Goal: Task Accomplishment & Management: Use online tool/utility

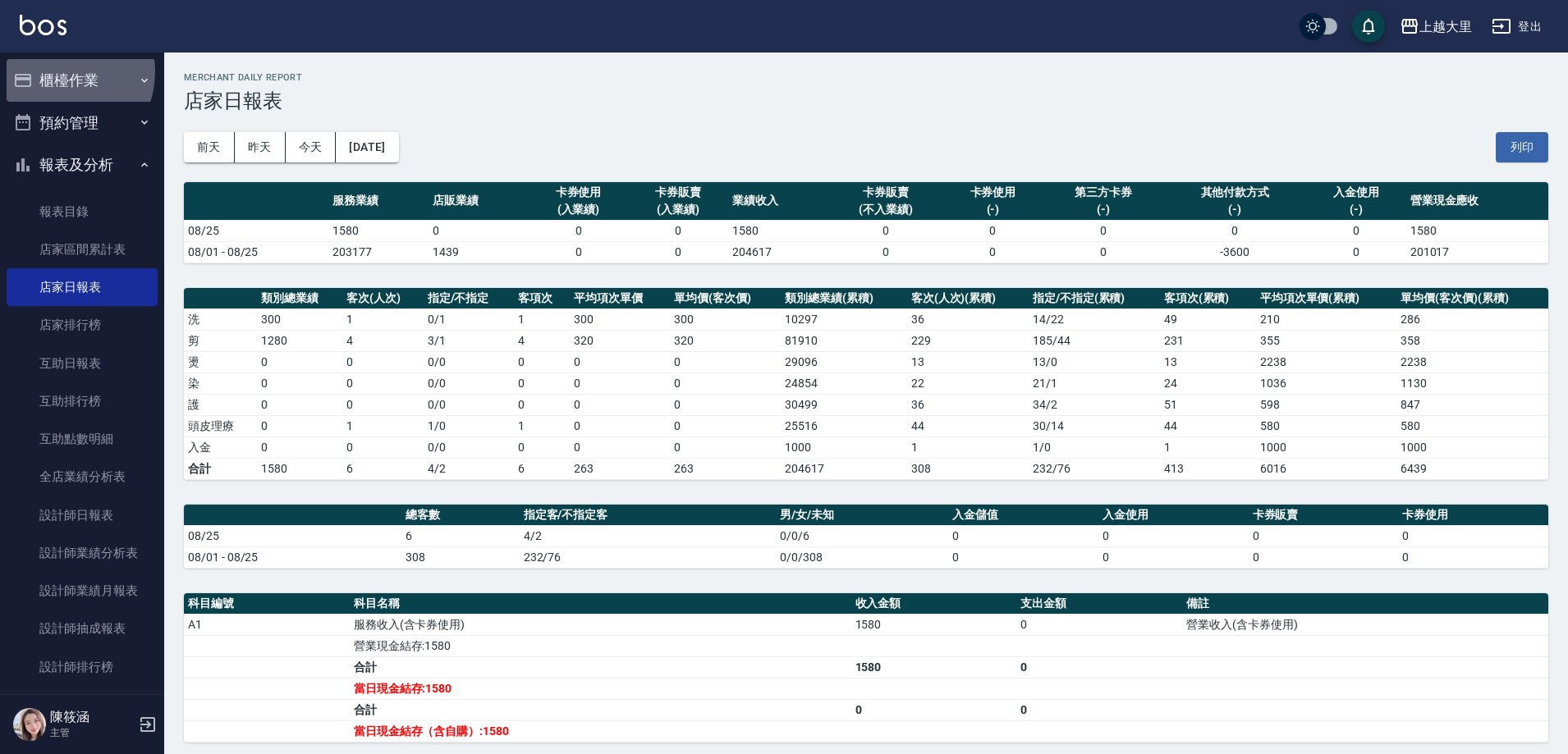
click at [61, 72] on button "櫃檯作業" at bounding box center [82, 80] width 151 height 43
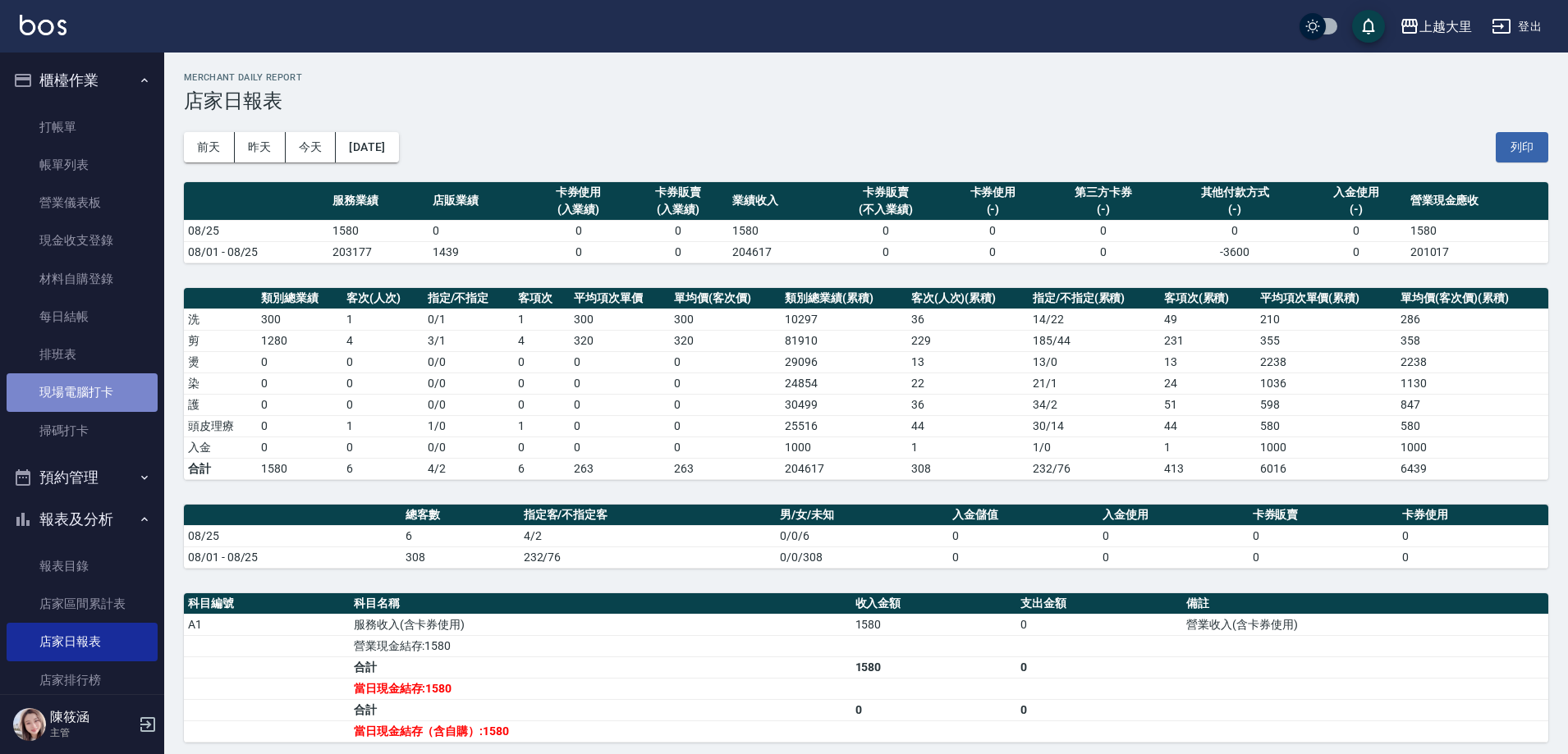
click at [102, 375] on link "現場電腦打卡" at bounding box center [82, 392] width 151 height 38
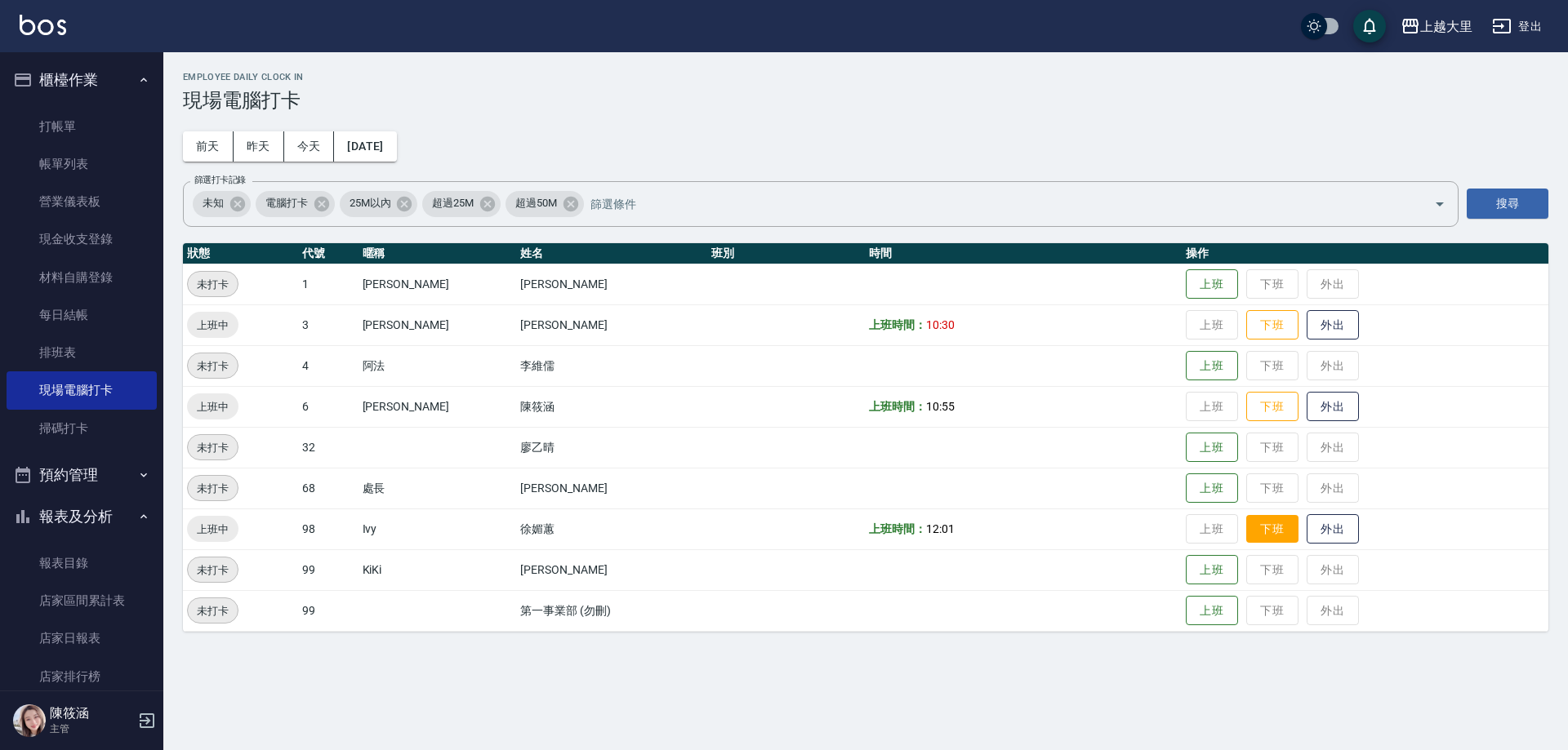
click at [1273, 527] on button "下班" at bounding box center [1272, 529] width 52 height 28
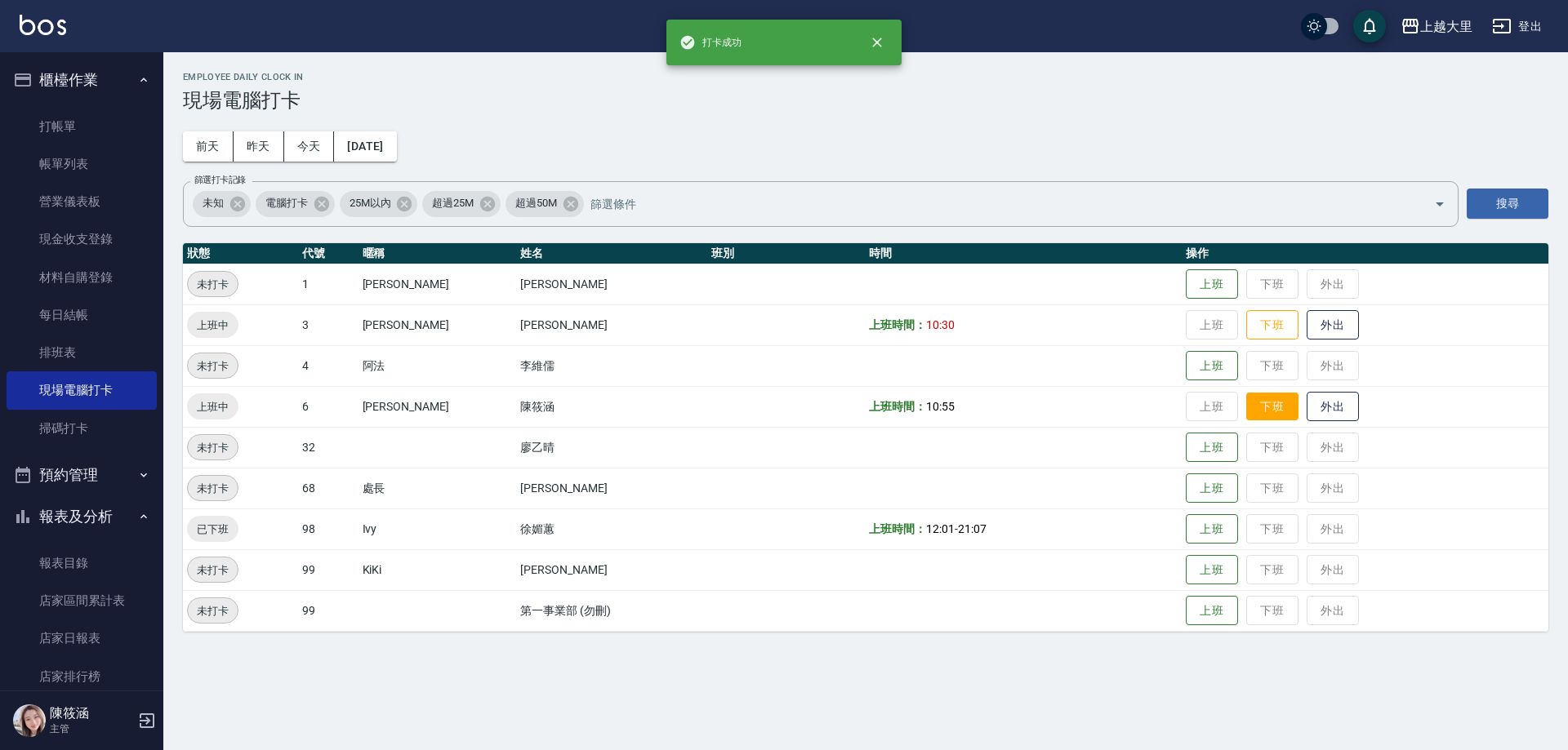
click at [1267, 406] on button "下班" at bounding box center [1272, 407] width 52 height 28
click at [1266, 329] on button "下班" at bounding box center [1272, 325] width 52 height 28
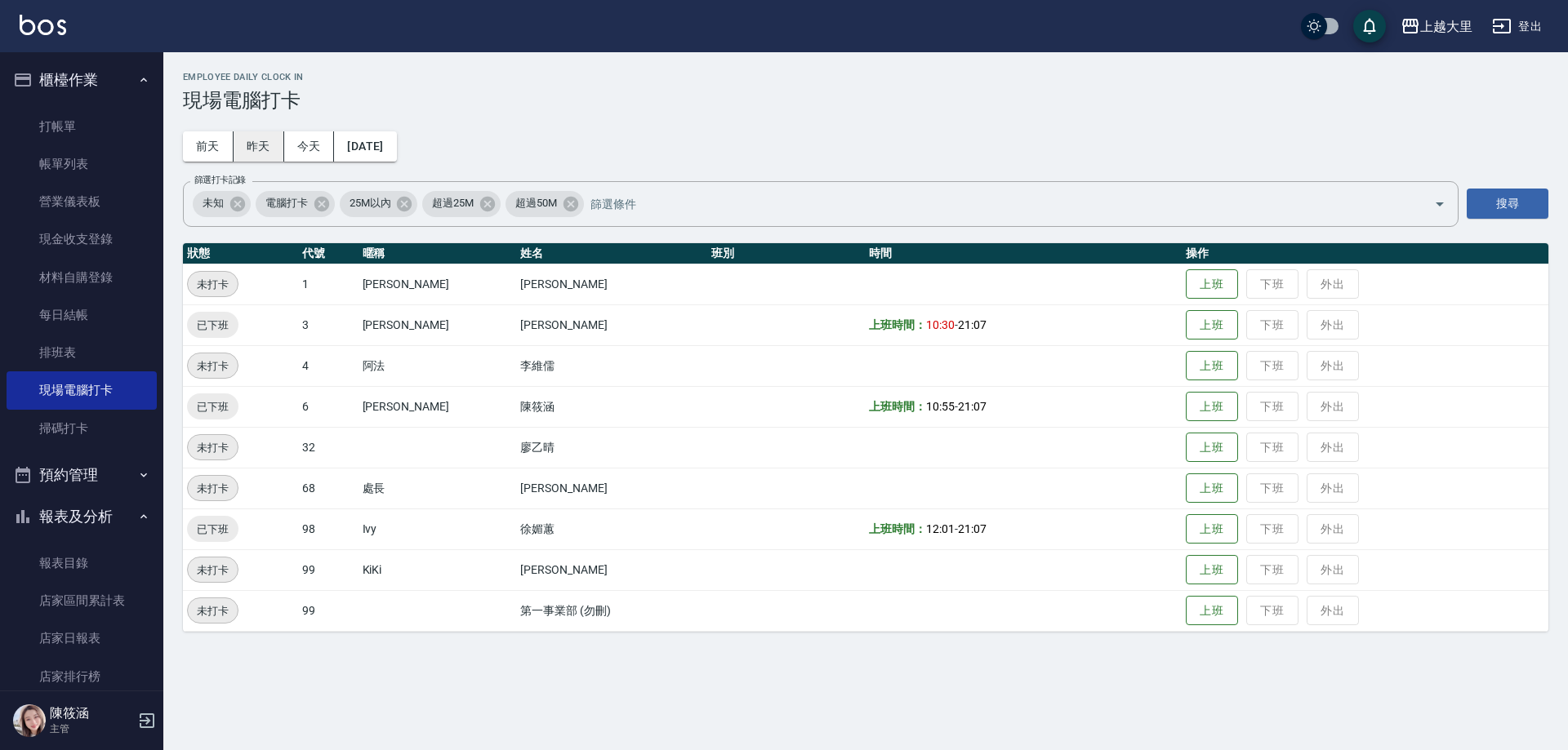
click at [269, 133] on button "昨天" at bounding box center [259, 147] width 50 height 30
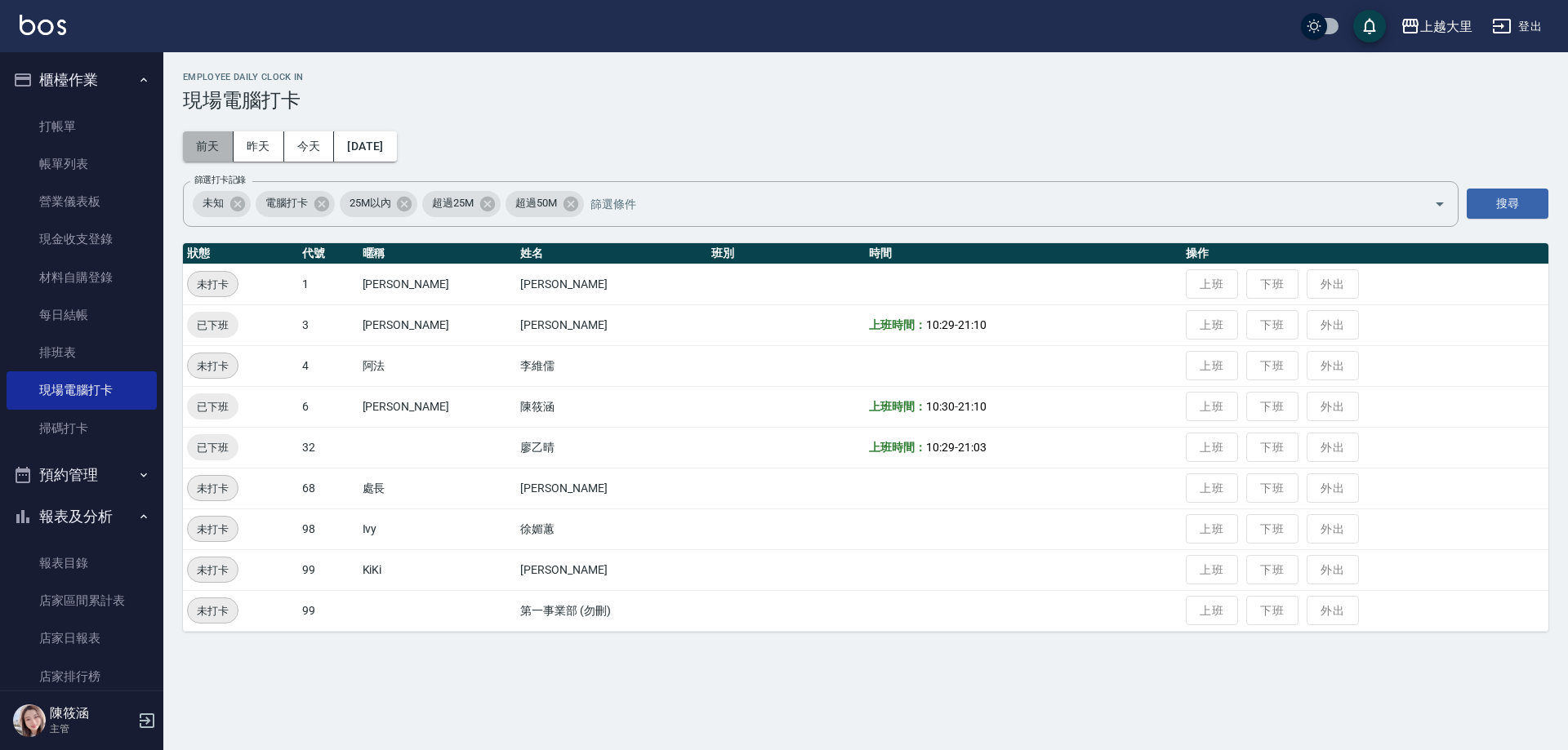
click at [216, 145] on button "前天" at bounding box center [207, 147] width 50 height 30
click at [257, 152] on button "昨天" at bounding box center [259, 147] width 50 height 30
click at [315, 150] on button "今天" at bounding box center [309, 147] width 50 height 30
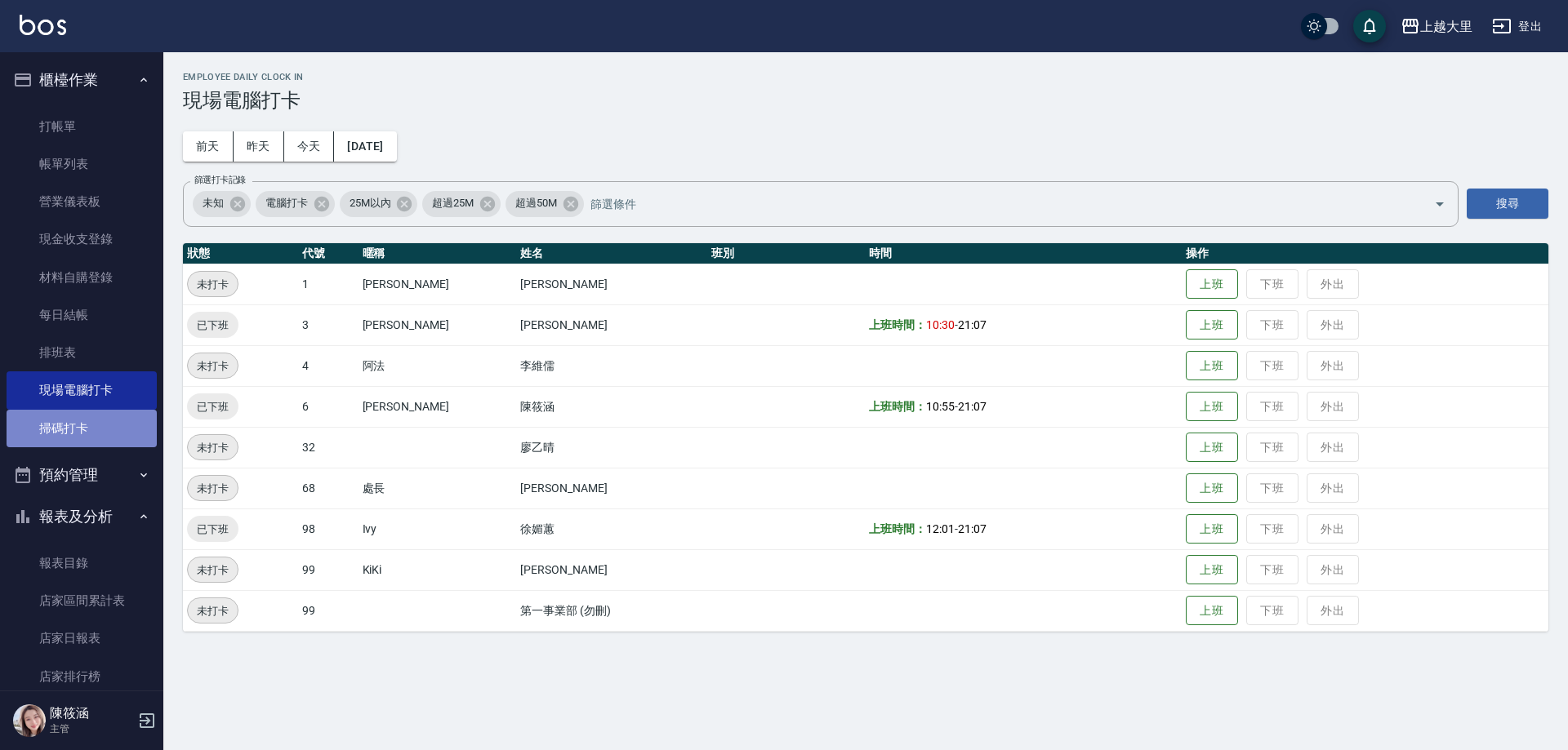
click at [105, 411] on link "掃碼打卡" at bounding box center [81, 429] width 151 height 38
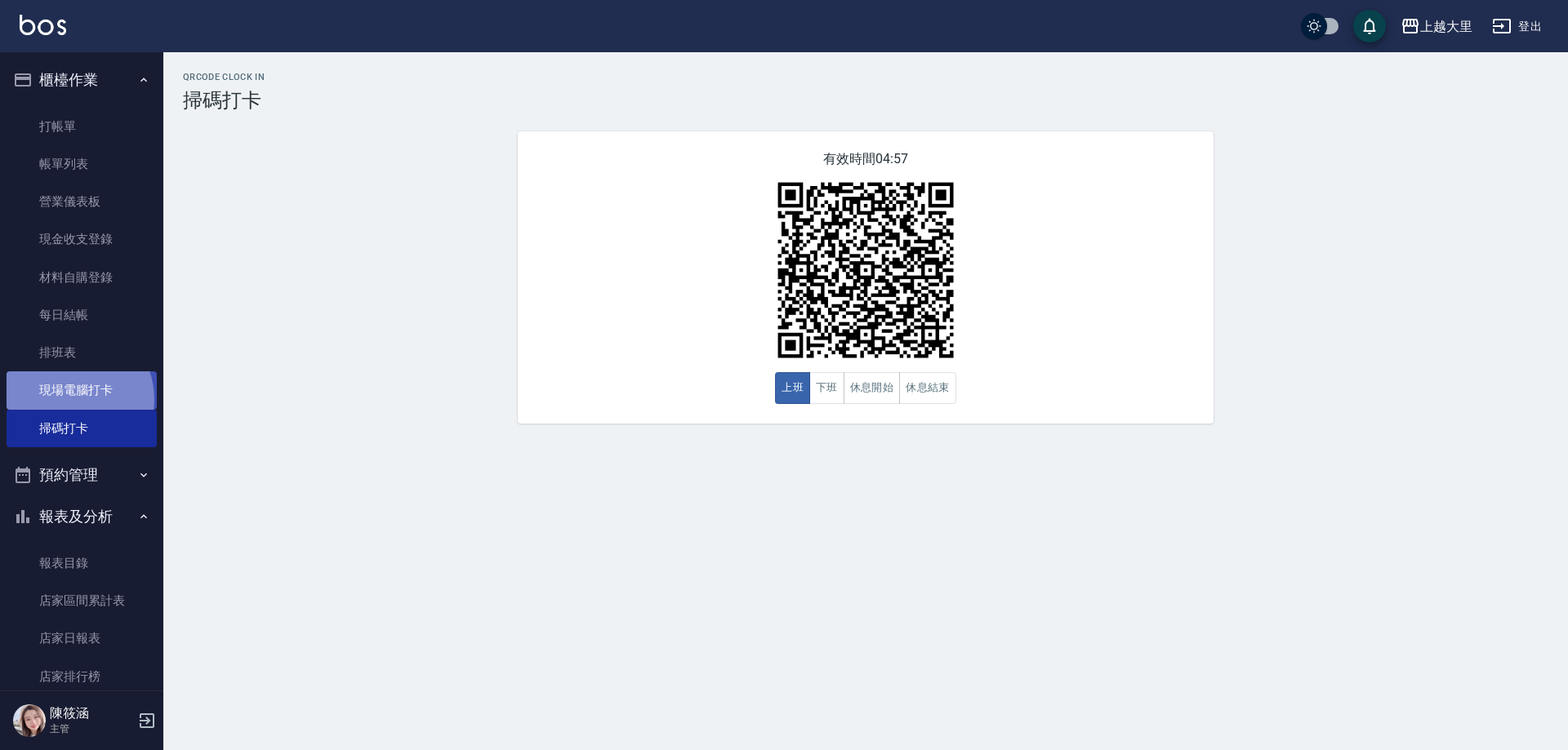
click at [69, 400] on link "現場電腦打卡" at bounding box center [81, 390] width 151 height 38
